Goal: Book appointment/travel/reservation

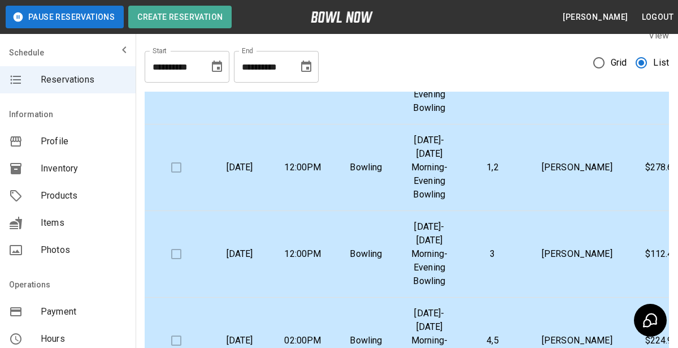
scroll to position [452, 0]
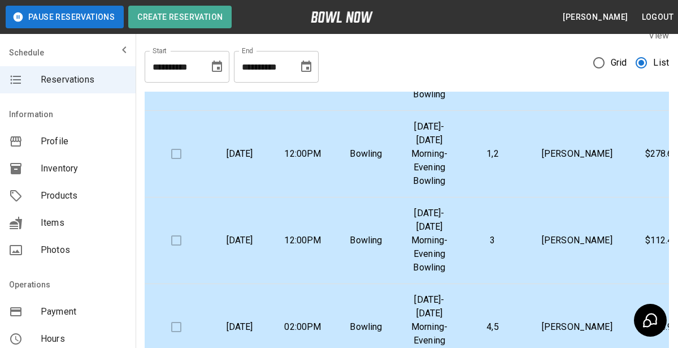
click at [416, 101] on p "[DATE]-[DATE] Morning-Evening Bowling" at bounding box center [429, 67] width 45 height 68
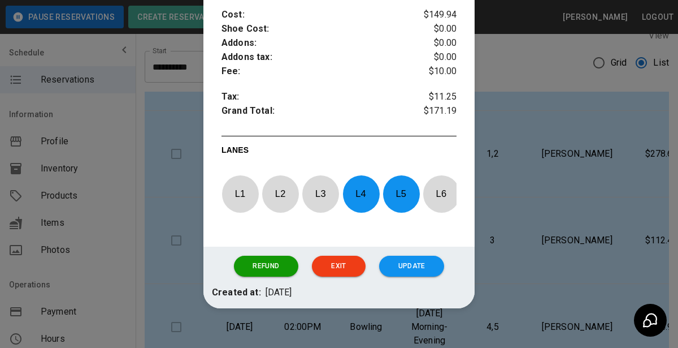
scroll to position [430, 0]
click at [175, 192] on div at bounding box center [339, 174] width 678 height 348
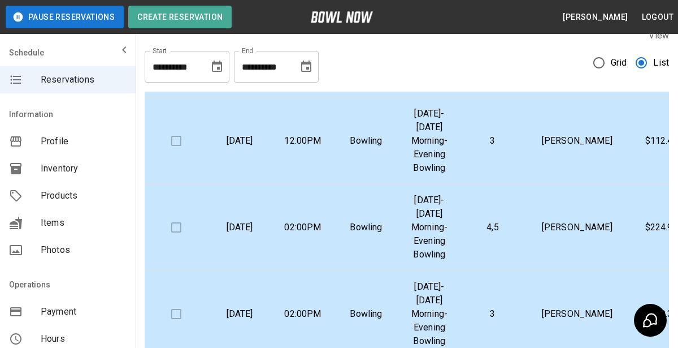
scroll to position [559, 0]
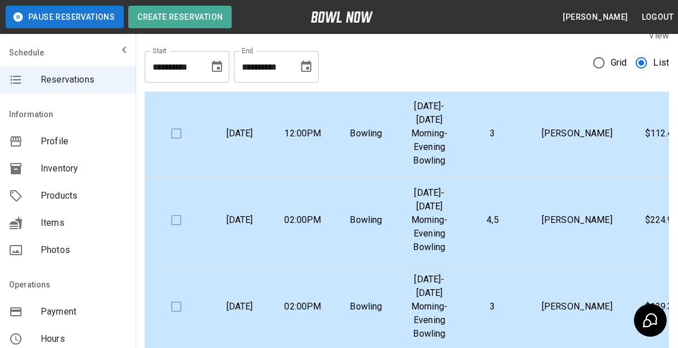
click at [325, 90] on td "12:00PM" at bounding box center [302, 47] width 63 height 86
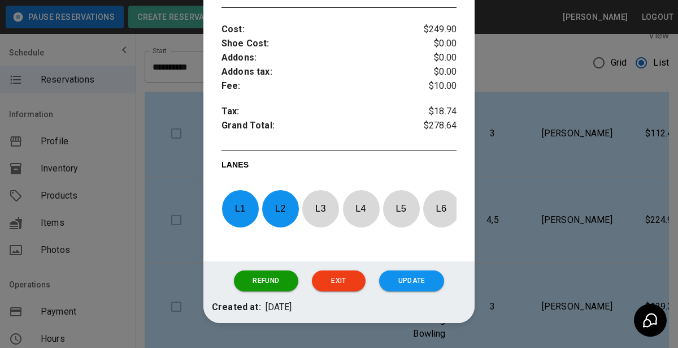
scroll to position [417, 0]
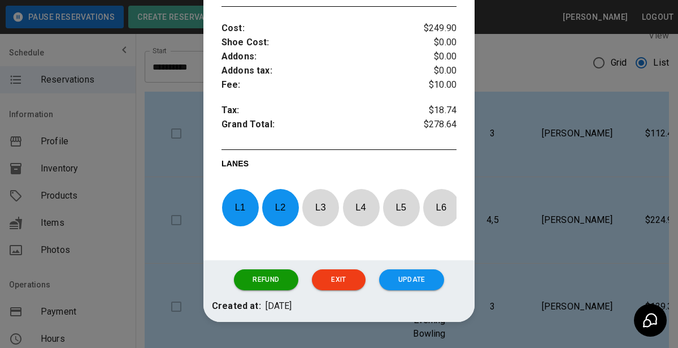
click at [150, 210] on div at bounding box center [339, 174] width 678 height 348
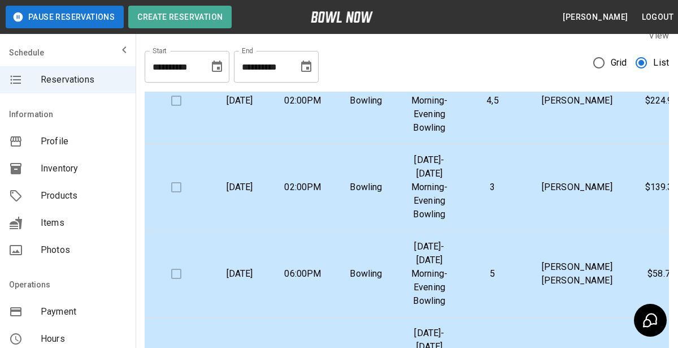
scroll to position [681, 0]
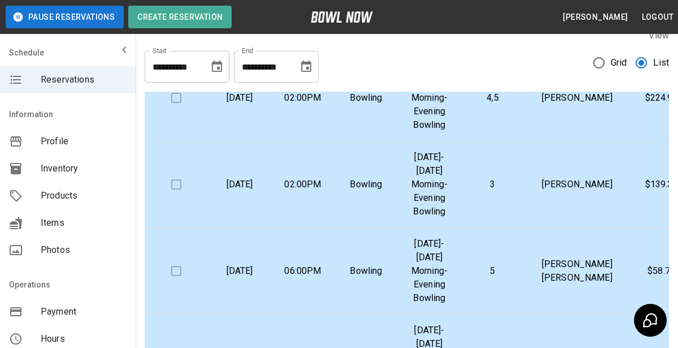
click at [361, 55] on td "Bowling" at bounding box center [366, 11] width 63 height 86
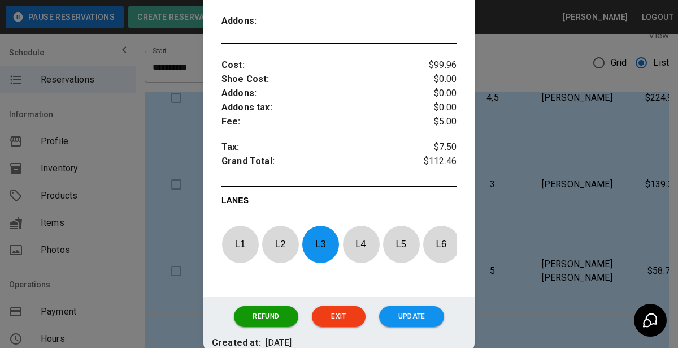
scroll to position [393, 0]
click at [181, 161] on div at bounding box center [339, 174] width 678 height 348
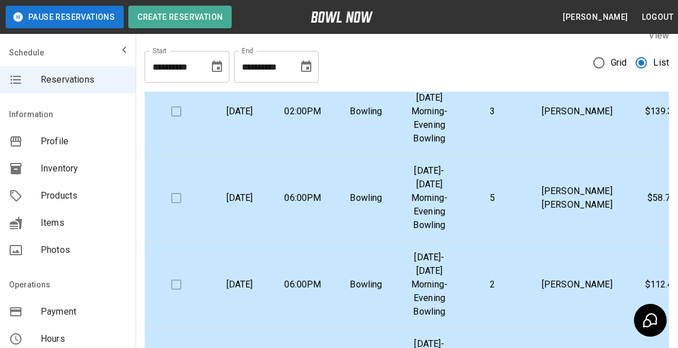
scroll to position [755, 0]
click at [366, 31] on p "Bowling" at bounding box center [366, 25] width 45 height 14
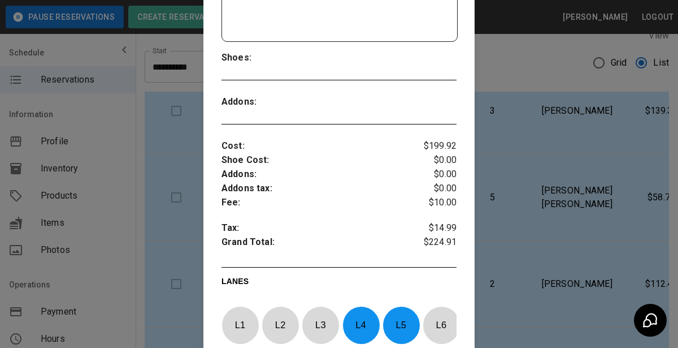
scroll to position [302, 0]
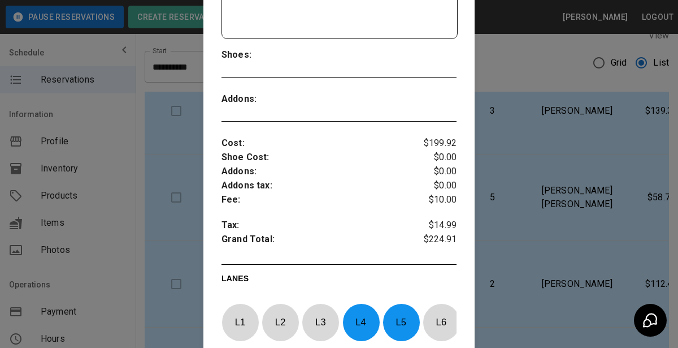
click at [174, 209] on div at bounding box center [339, 174] width 678 height 348
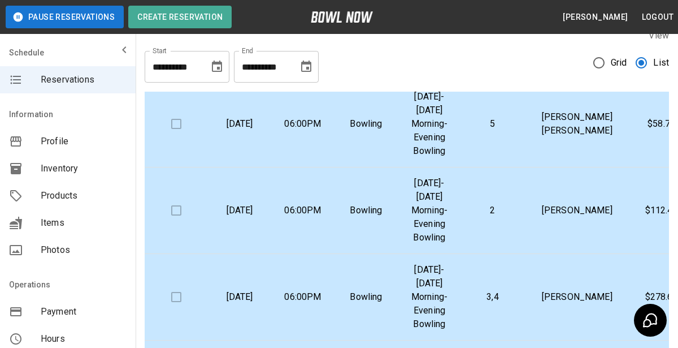
scroll to position [829, 0]
click at [356, 80] on td "Bowling" at bounding box center [366, 37] width 63 height 86
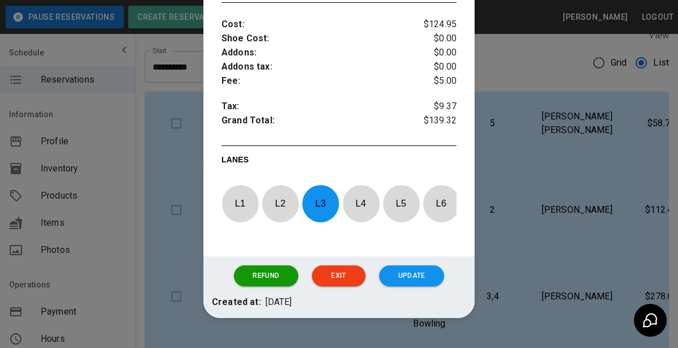
scroll to position [422, 0]
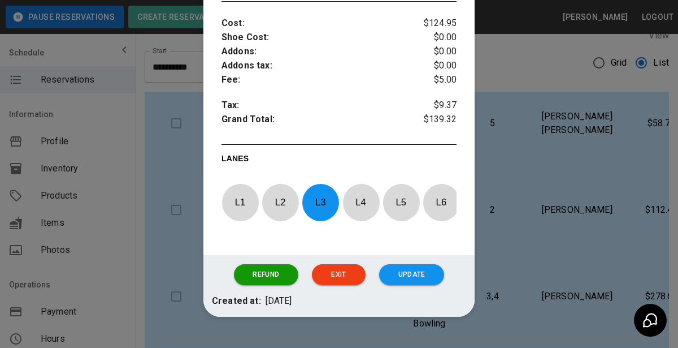
click at [178, 176] on div at bounding box center [339, 174] width 678 height 348
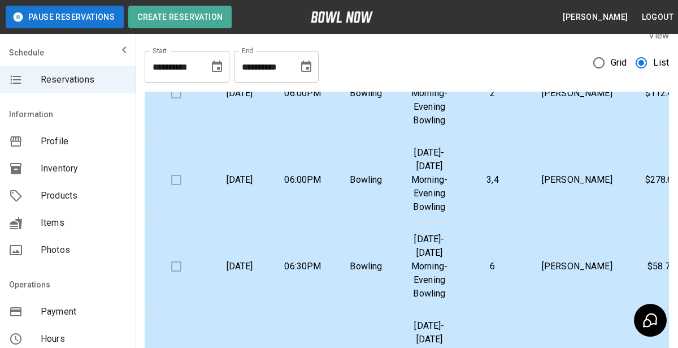
scroll to position [946, 0]
click at [326, 50] on td "06:00PM" at bounding box center [302, 6] width 63 height 86
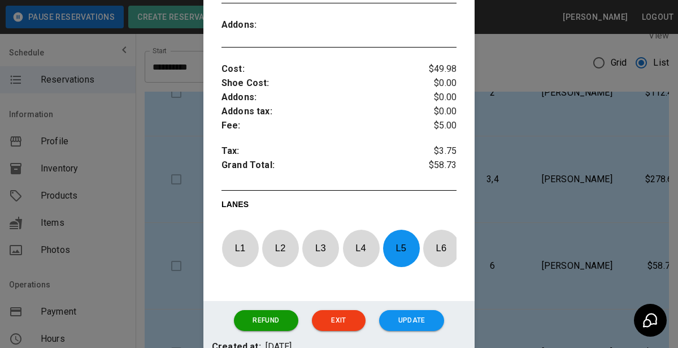
scroll to position [376, 0]
click at [179, 171] on div at bounding box center [339, 174] width 678 height 348
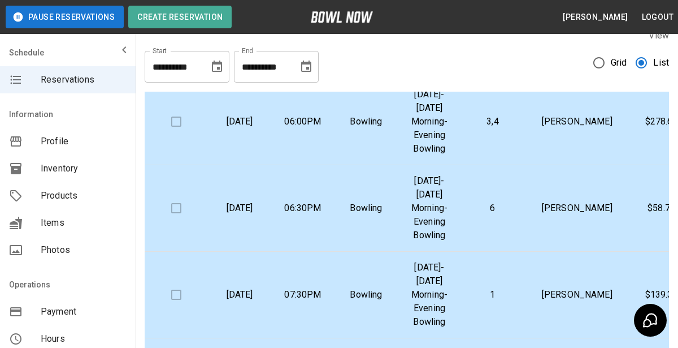
scroll to position [1005, 0]
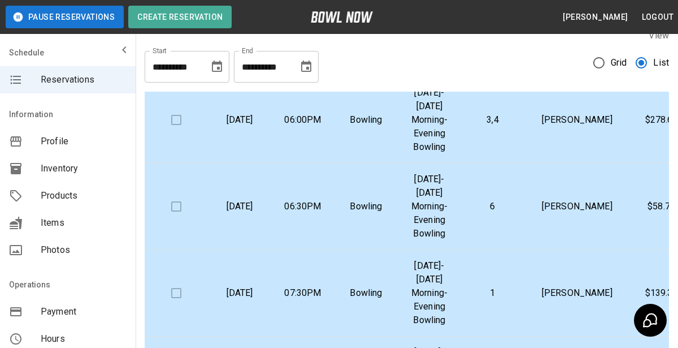
click at [342, 77] on td "Bowling" at bounding box center [366, 33] width 63 height 86
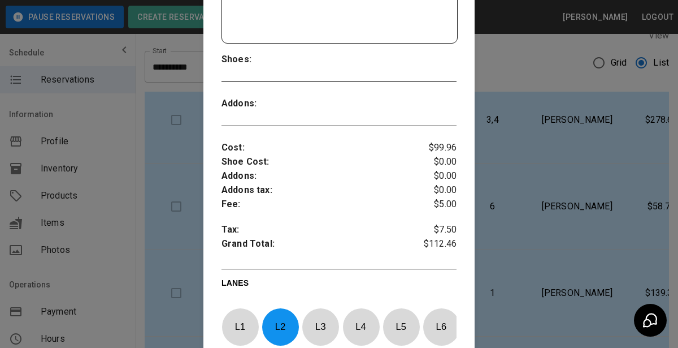
scroll to position [313, 0]
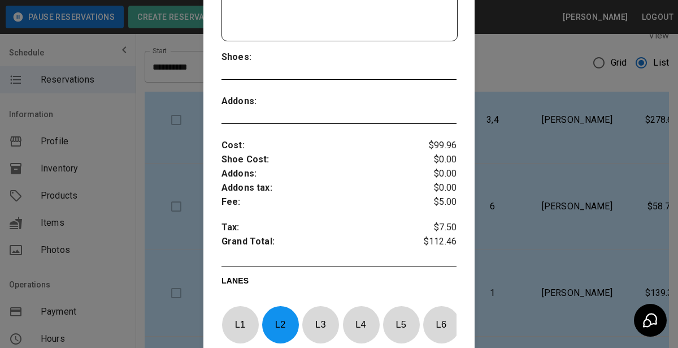
click at [146, 177] on div at bounding box center [339, 174] width 678 height 348
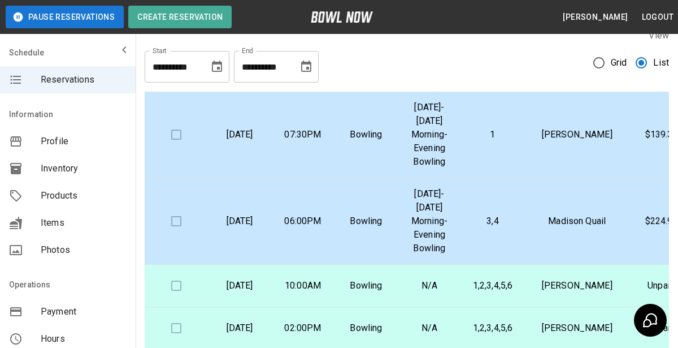
scroll to position [1165, 0]
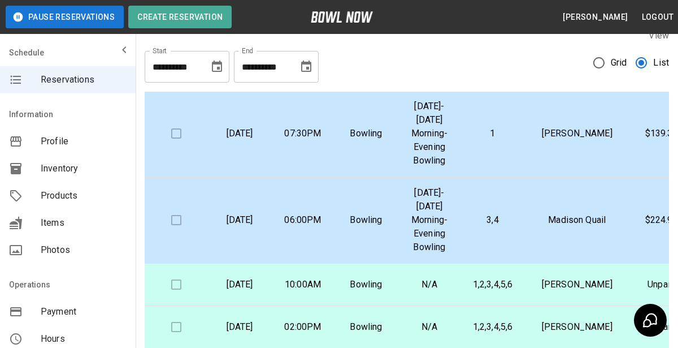
click at [397, 90] on td "Bowling" at bounding box center [366, 47] width 63 height 86
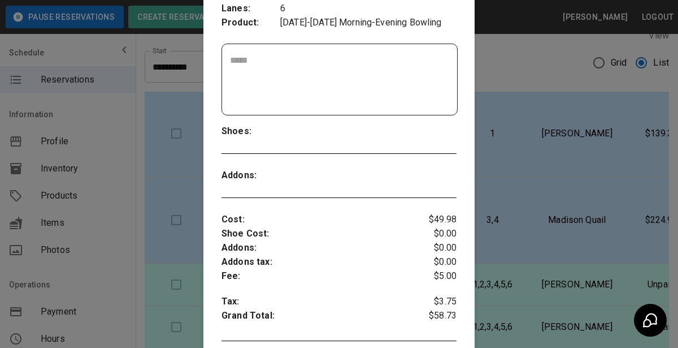
scroll to position [257, 0]
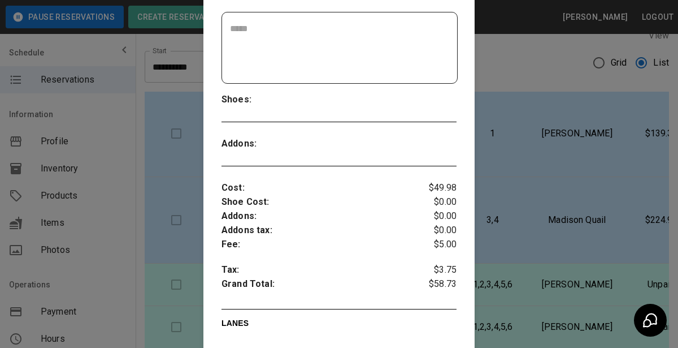
click at [183, 233] on div at bounding box center [339, 174] width 678 height 348
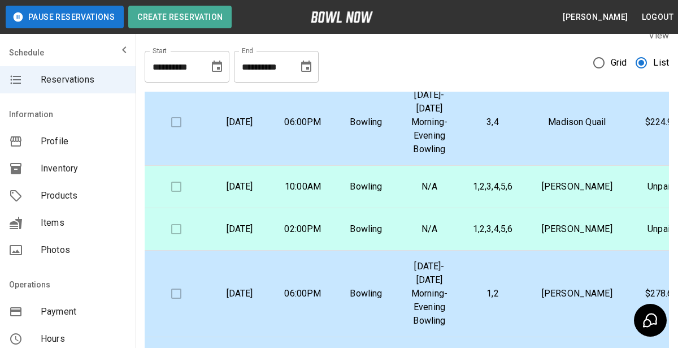
scroll to position [1297, 0]
click at [314, 79] on td "07:30PM" at bounding box center [302, 36] width 63 height 86
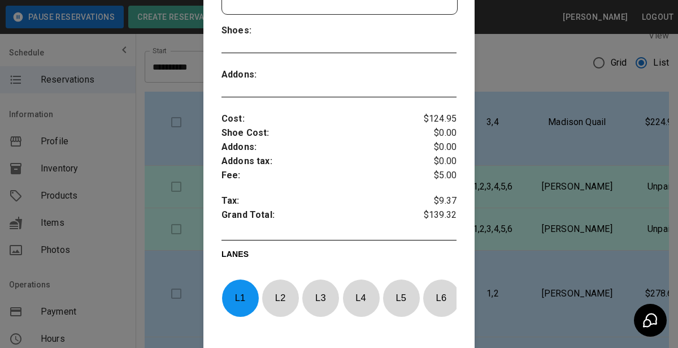
scroll to position [329, 0]
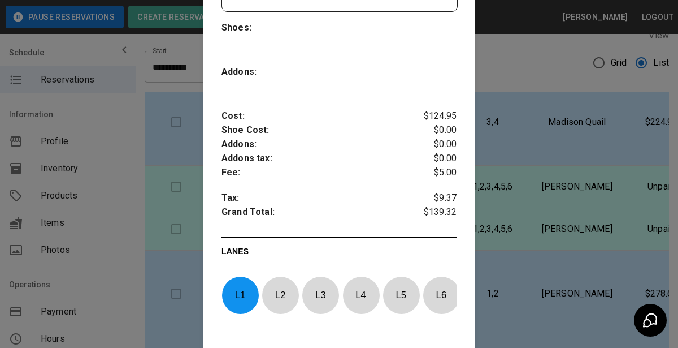
click at [171, 191] on div at bounding box center [339, 174] width 678 height 348
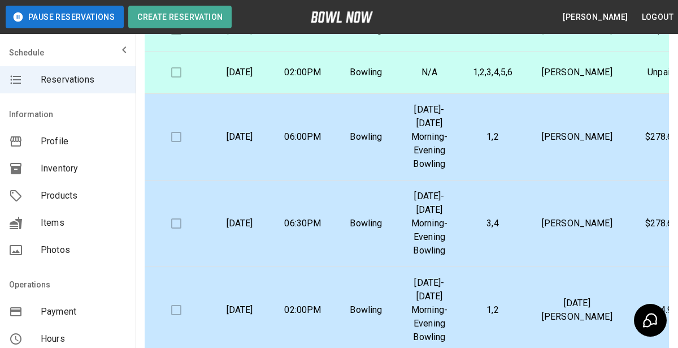
scroll to position [172, 0]
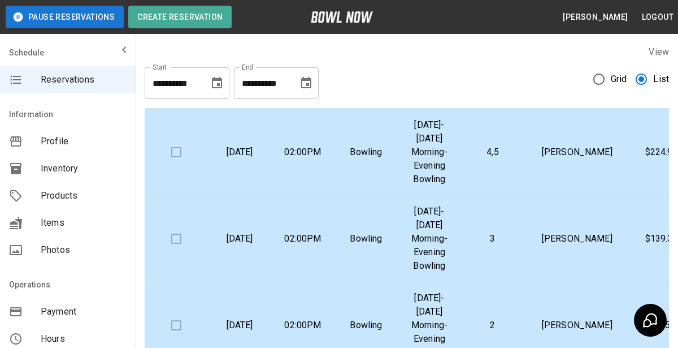
scroll to position [730, 0]
click at [309, 109] on td "01:30PM" at bounding box center [302, 65] width 63 height 86
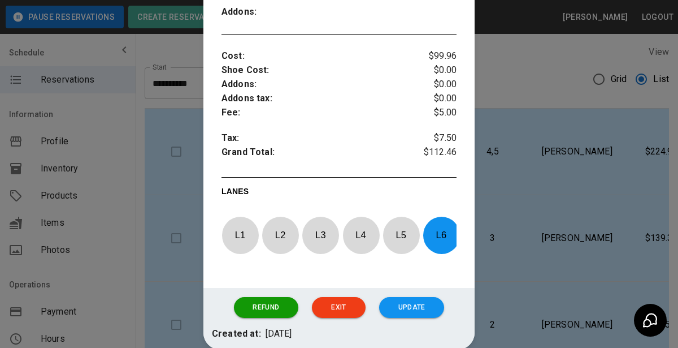
scroll to position [445, 0]
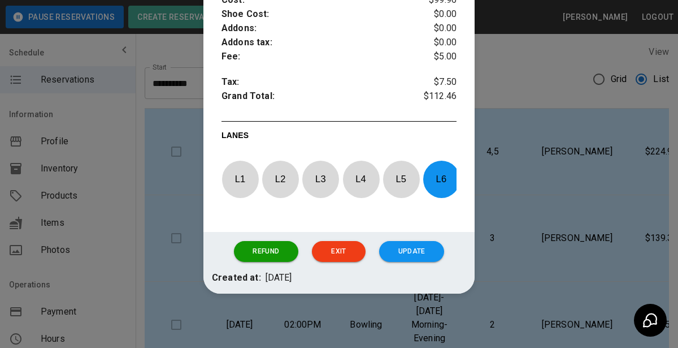
click at [179, 178] on div at bounding box center [339, 174] width 678 height 348
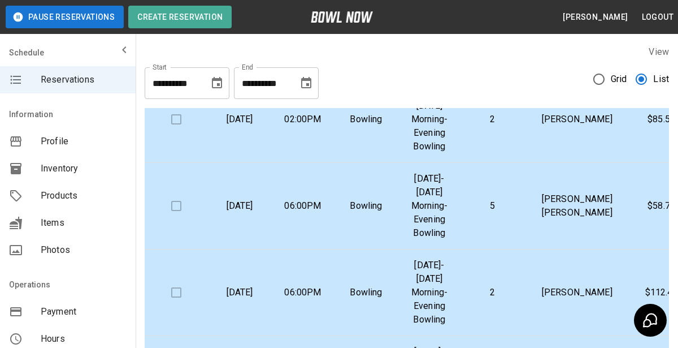
scroll to position [934, 0]
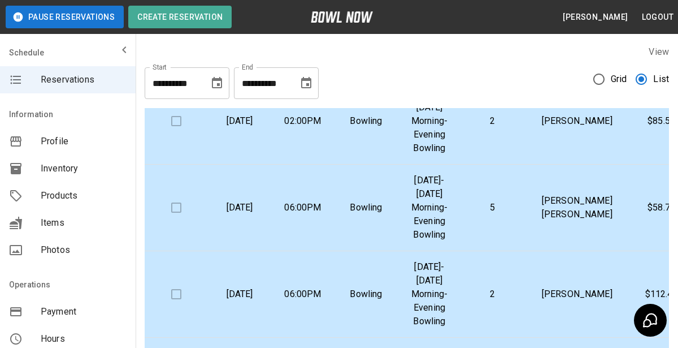
click at [254, 128] on p "[DATE]" at bounding box center [239, 121] width 45 height 14
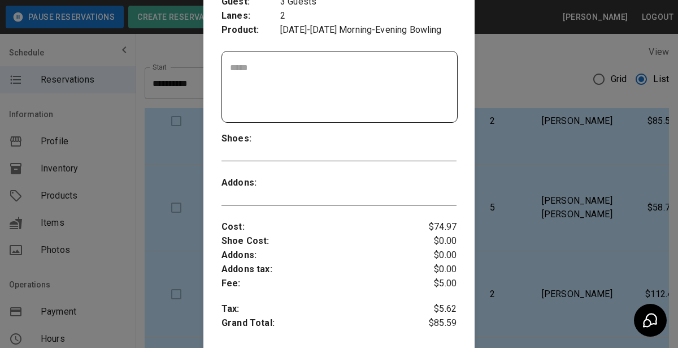
scroll to position [256, 0]
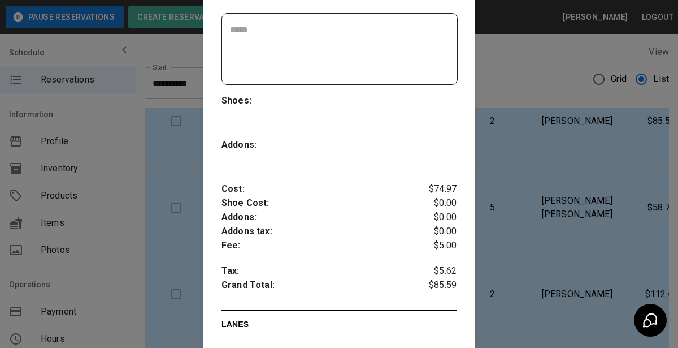
click at [183, 198] on div at bounding box center [339, 174] width 678 height 348
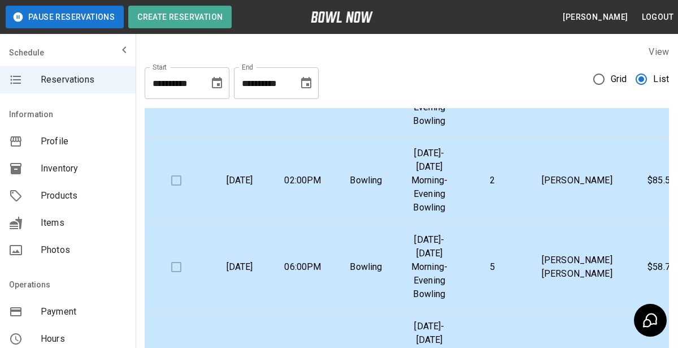
scroll to position [871, 0]
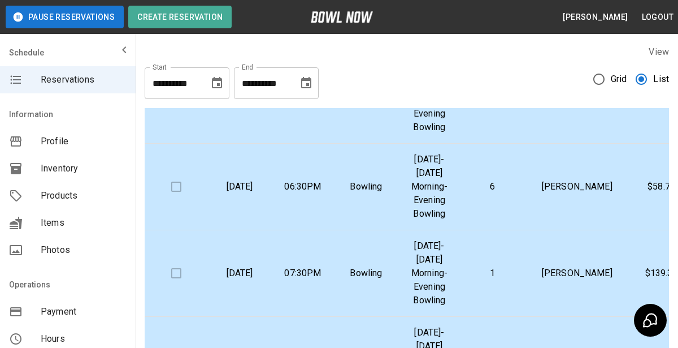
scroll to position [1209, 0]
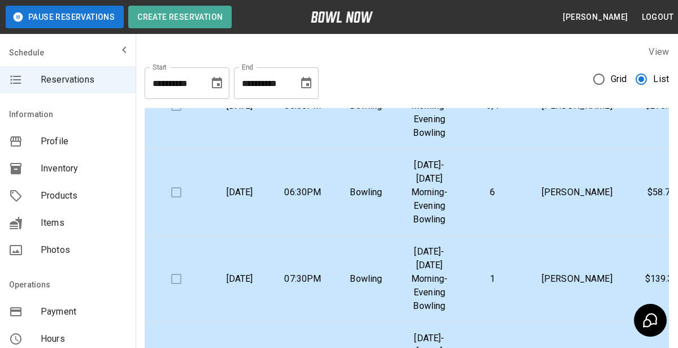
click at [168, 149] on td at bounding box center [176, 106] width 63 height 86
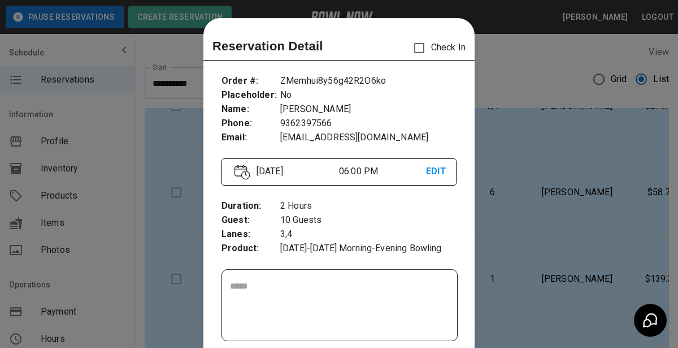
scroll to position [18, 0]
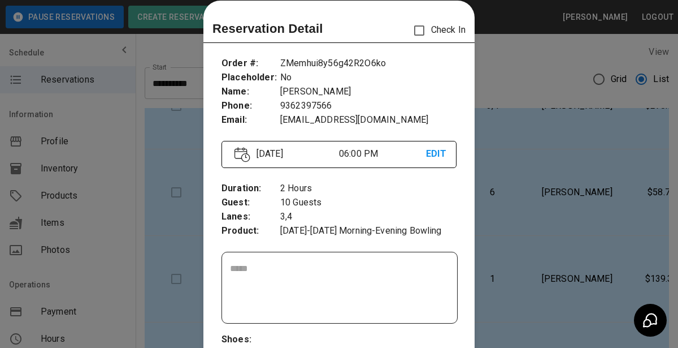
click at [189, 233] on div at bounding box center [339, 174] width 678 height 348
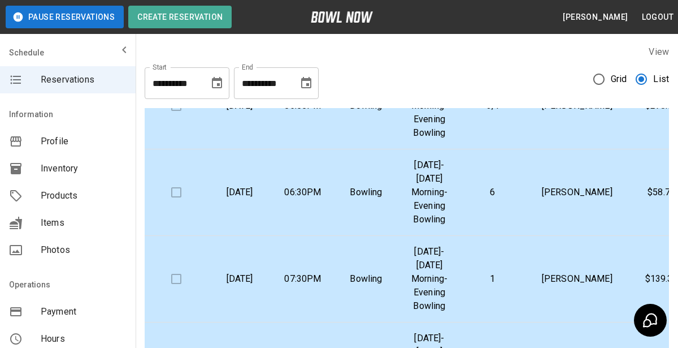
click at [181, 149] on td at bounding box center [176, 106] width 63 height 86
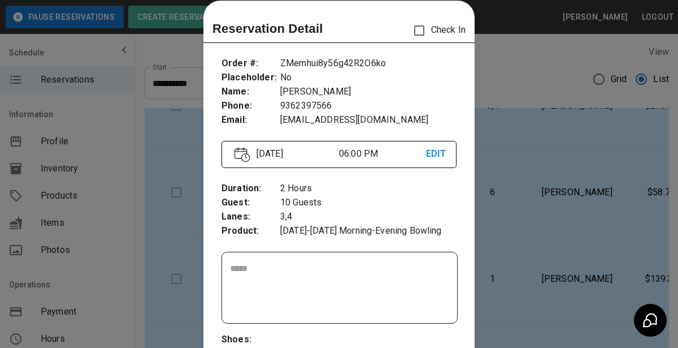
click at [174, 245] on div at bounding box center [339, 174] width 678 height 348
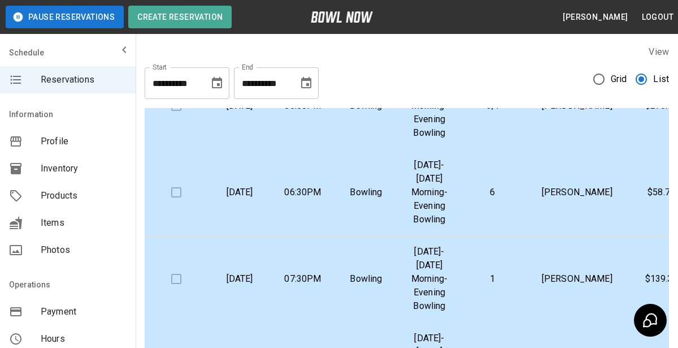
click at [176, 149] on td at bounding box center [176, 106] width 63 height 86
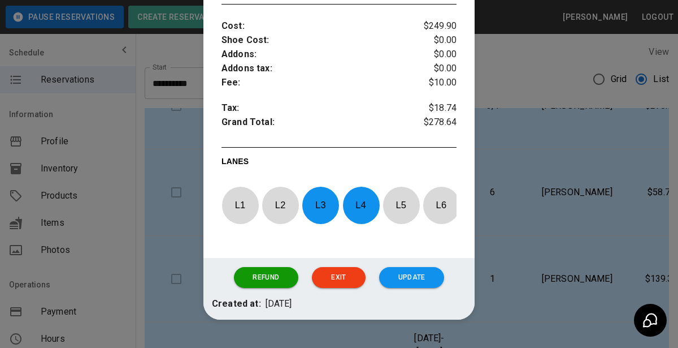
scroll to position [421, 0]
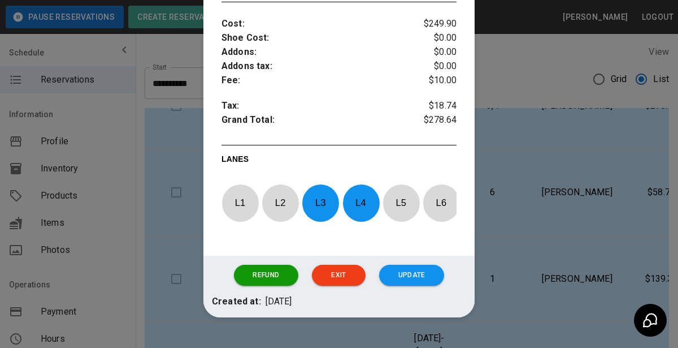
click at [521, 60] on div at bounding box center [339, 174] width 678 height 348
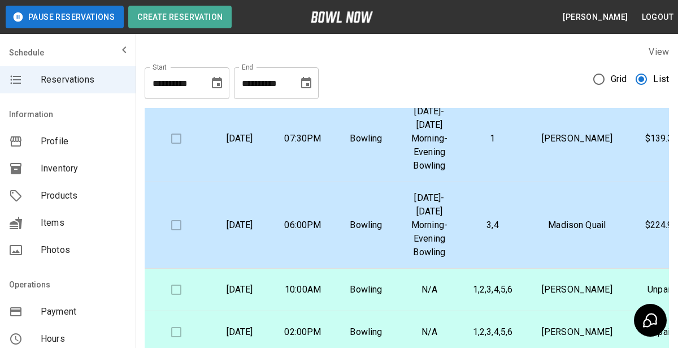
scroll to position [1497, 0]
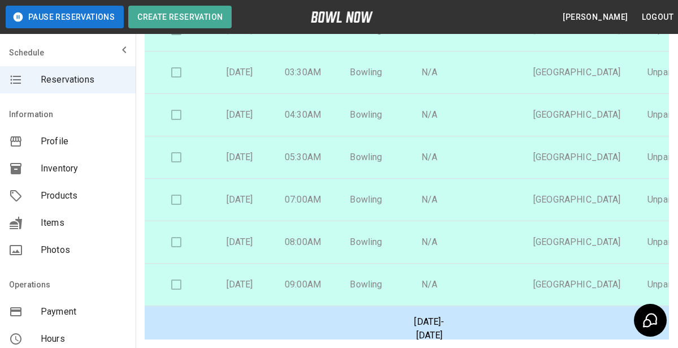
scroll to position [278, 0]
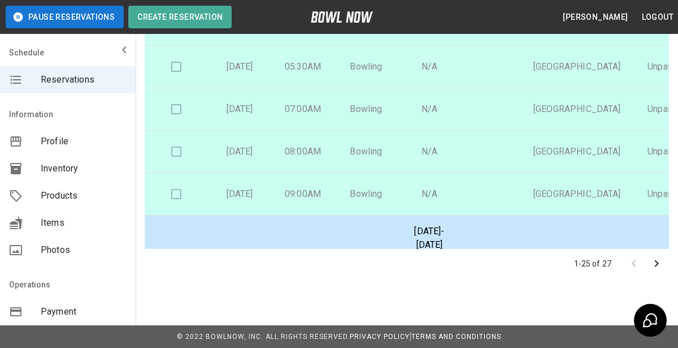
drag, startPoint x: 678, startPoint y: 84, endPoint x: 593, endPoint y: 292, distance: 224.7
click at [593, 292] on html "**********" at bounding box center [339, 35] width 678 height 626
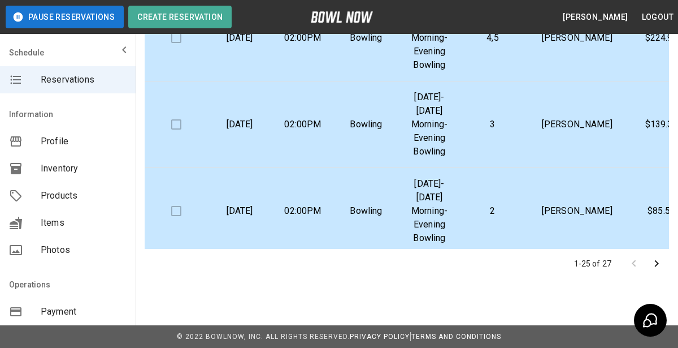
scroll to position [654, 0]
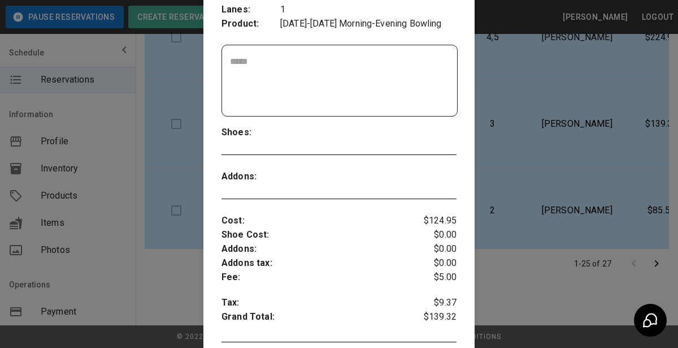
scroll to position [262, 0]
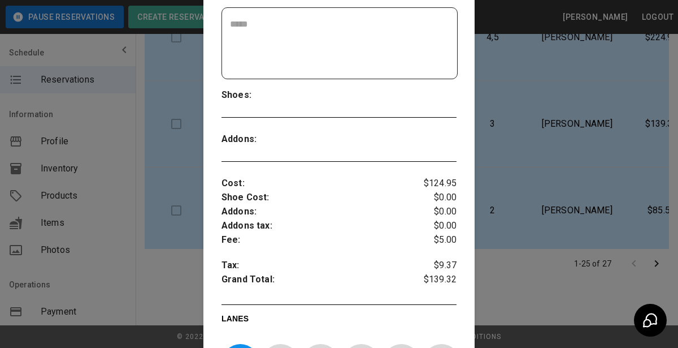
click at [186, 166] on div at bounding box center [339, 174] width 678 height 348
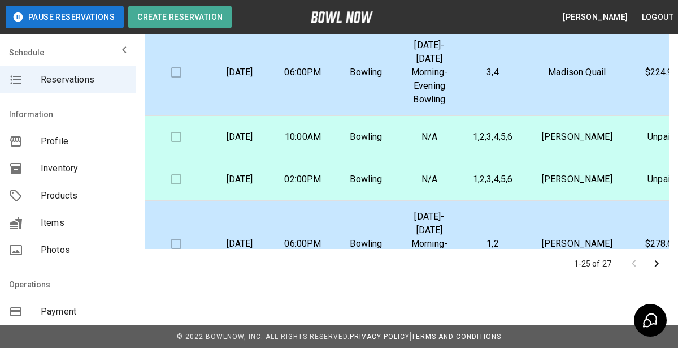
scroll to position [1316, 0]
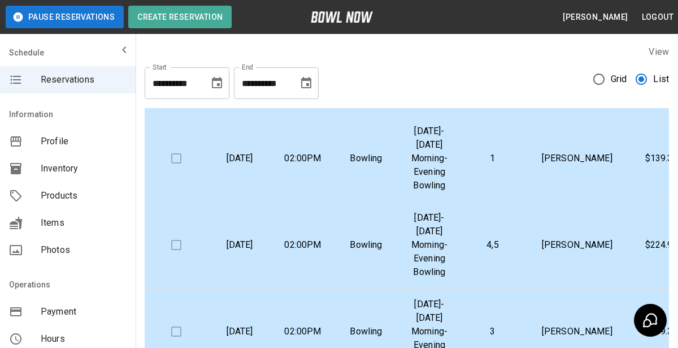
scroll to position [726, 0]
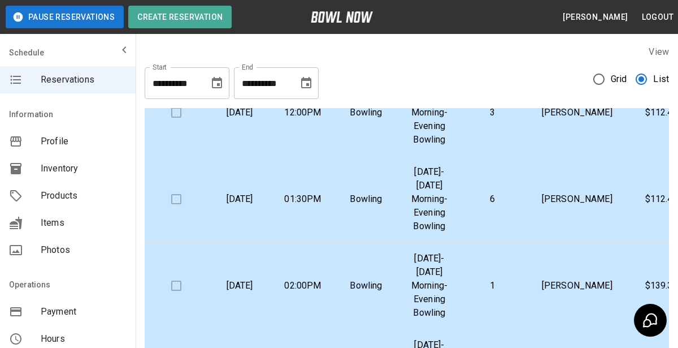
scroll to position [594, 0]
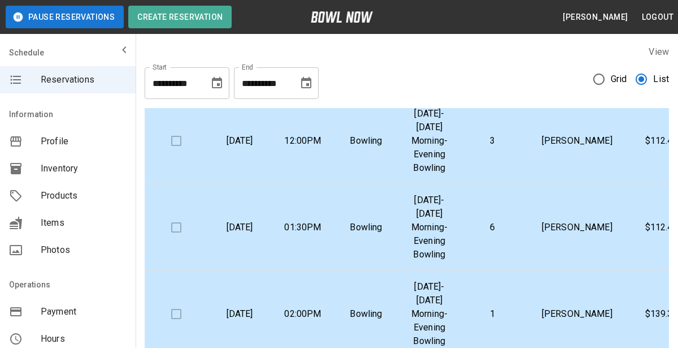
scroll to position [566, 0]
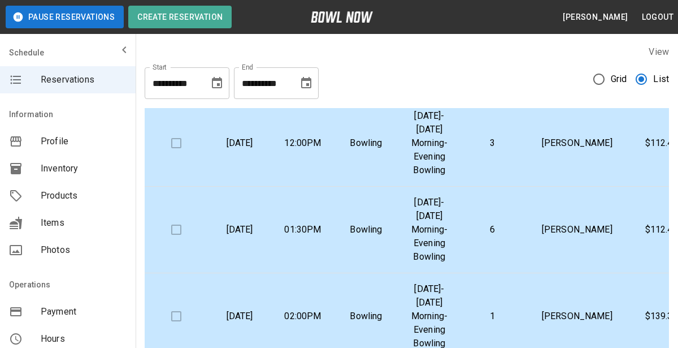
click at [591, 103] on div "Check In Date Time Inventory Product Name Lane Numbers Name Amount Paid [DATE] …" at bounding box center [407, 327] width 525 height 457
click at [389, 150] on p "Bowling" at bounding box center [366, 143] width 45 height 14
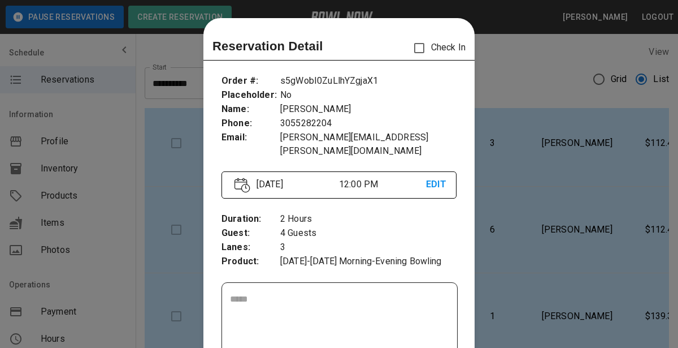
scroll to position [18, 0]
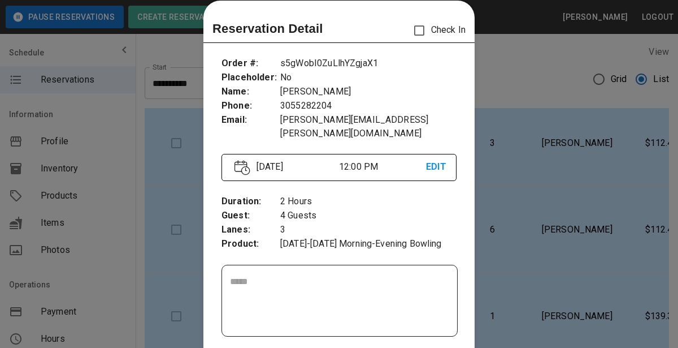
click at [553, 33] on div at bounding box center [339, 174] width 678 height 348
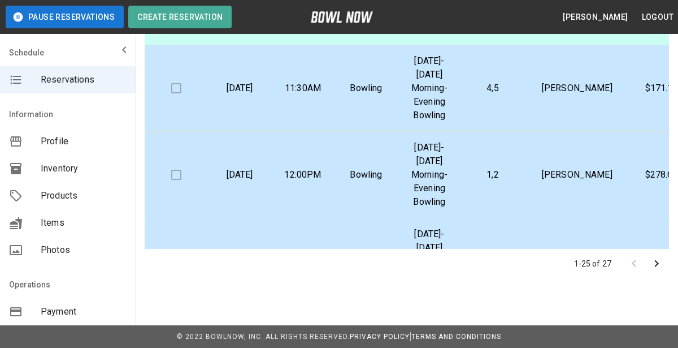
scroll to position [169, 0]
